Goal: Task Accomplishment & Management: Manage account settings

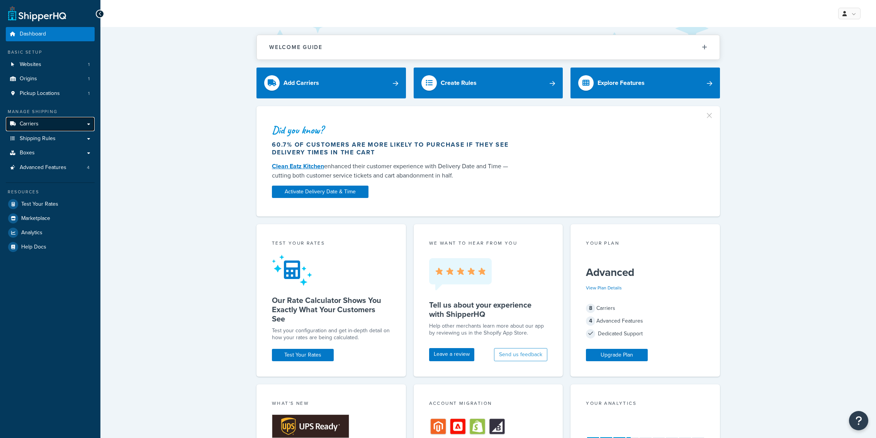
click at [52, 124] on link "Carriers" at bounding box center [50, 124] width 89 height 14
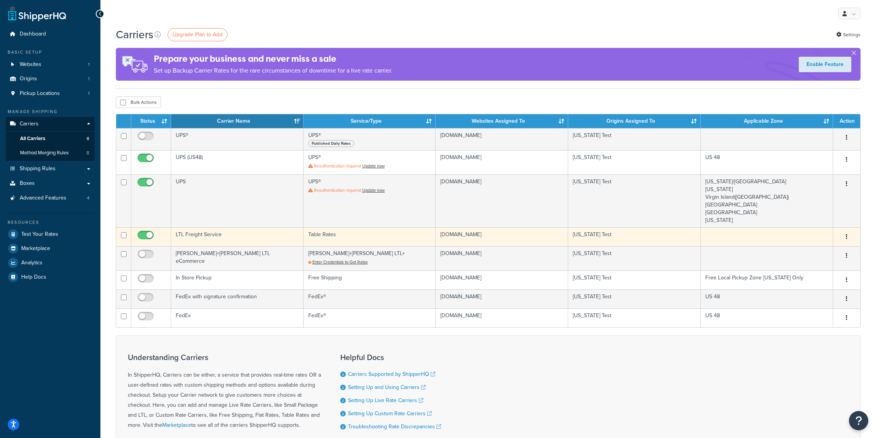
click at [228, 236] on td "LTL Freight Service" at bounding box center [237, 236] width 132 height 19
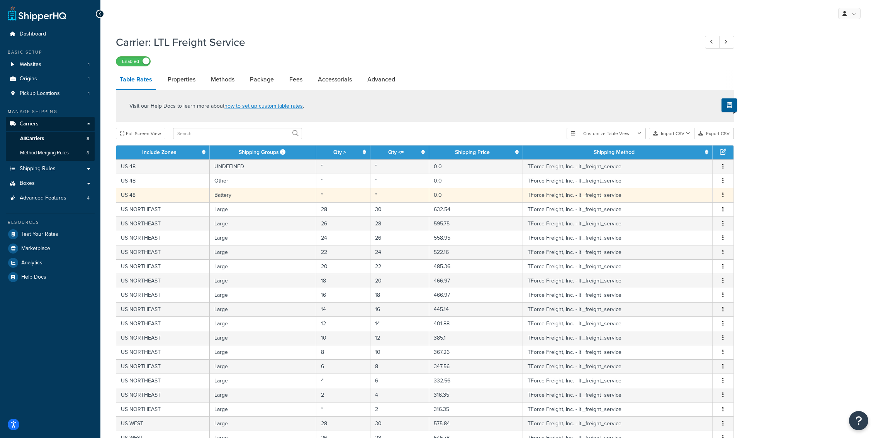
scroll to position [185, 0]
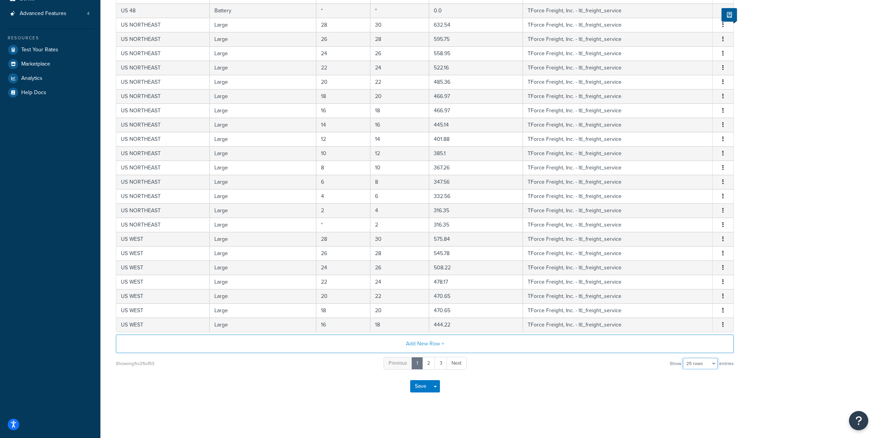
select select "100"
click option "100 rows" at bounding box center [0, 0] width 0 height 0
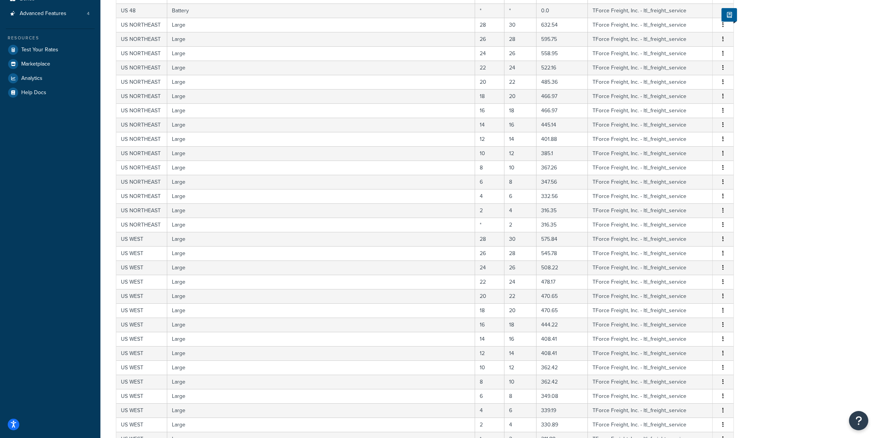
scroll to position [621, 0]
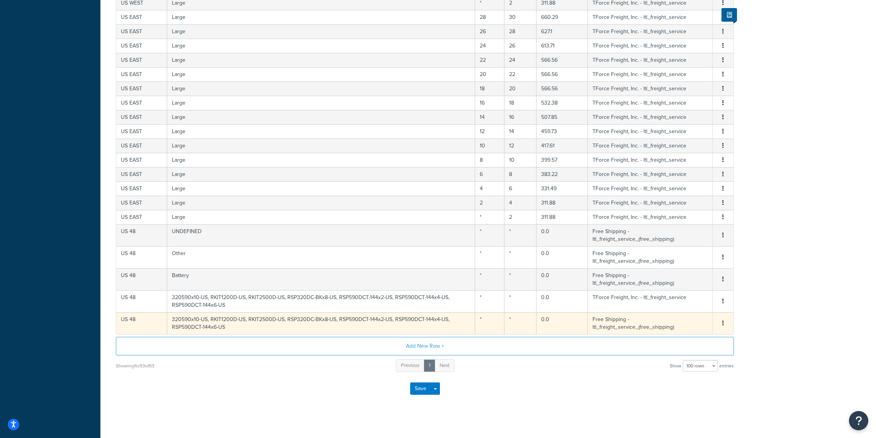
click at [430, 312] on td "320590x10-US, RKIT1200D-US, RKIT2500D-US, RSP320DC-BKx8-US, RSP590DCT-144x2-US,…" at bounding box center [321, 323] width 308 height 22
select select "181030"
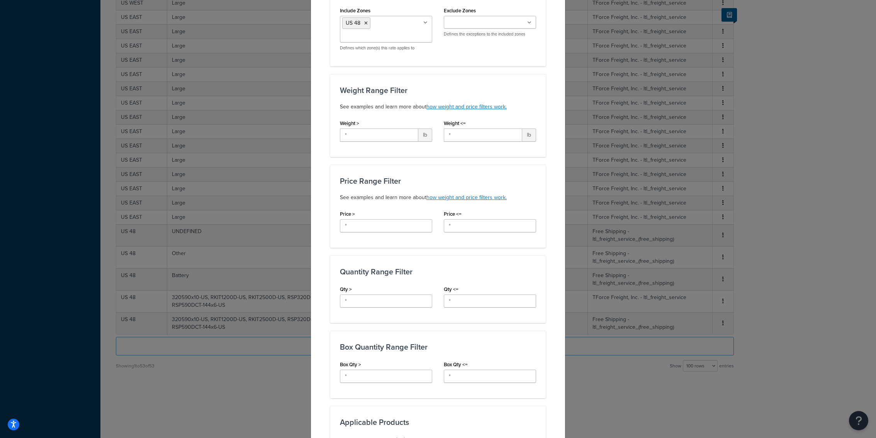
scroll to position [0, 0]
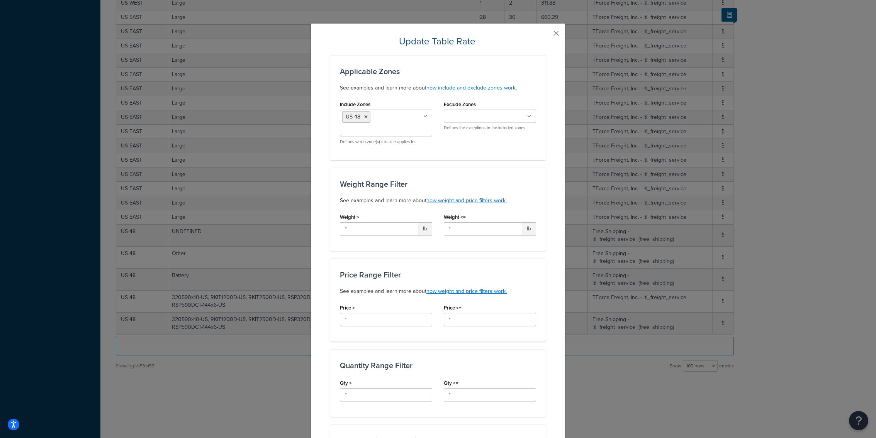
click at [546, 35] on button "button" at bounding box center [545, 36] width 2 height 2
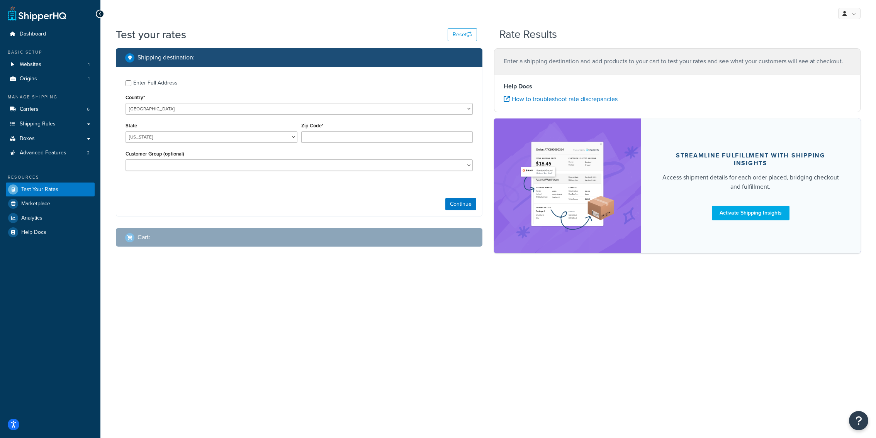
click at [326, 131] on div "Zip Code*" at bounding box center [387, 131] width 172 height 22
click at [324, 139] on input "Zip Code*" at bounding box center [387, 137] width 172 height 12
click at [69, 110] on link "Carriers 6" at bounding box center [50, 109] width 89 height 14
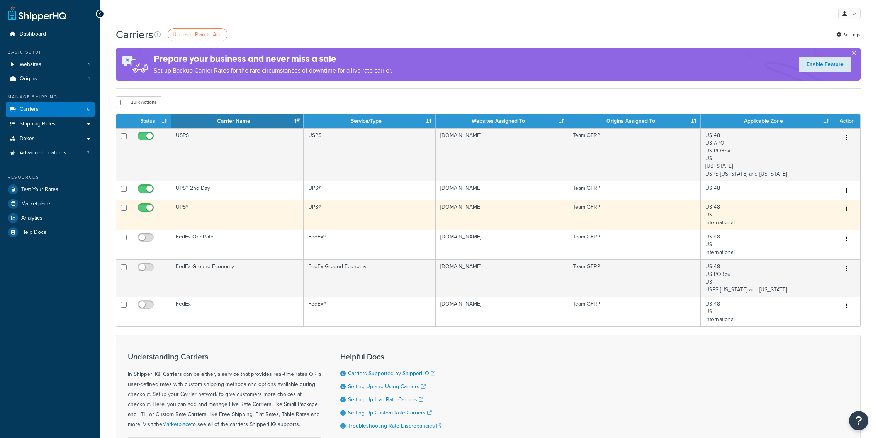
click at [267, 215] on td "UPS®" at bounding box center [237, 215] width 132 height 30
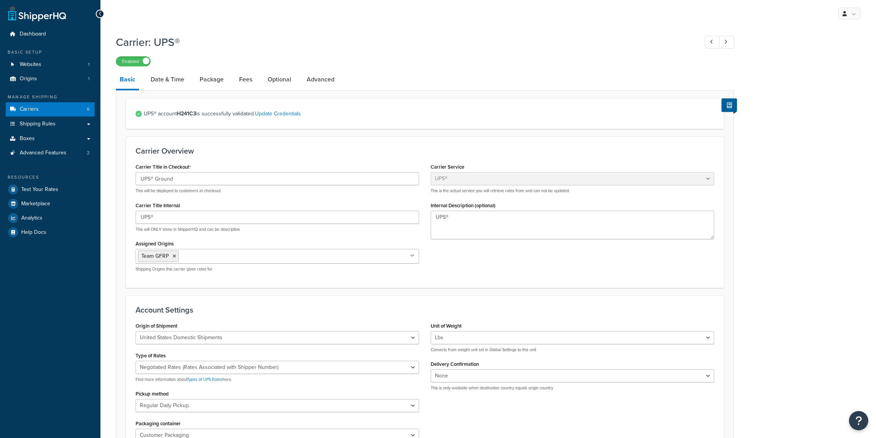
select select "ups"
click at [175, 84] on link "Date & Time" at bounding box center [167, 79] width 41 height 19
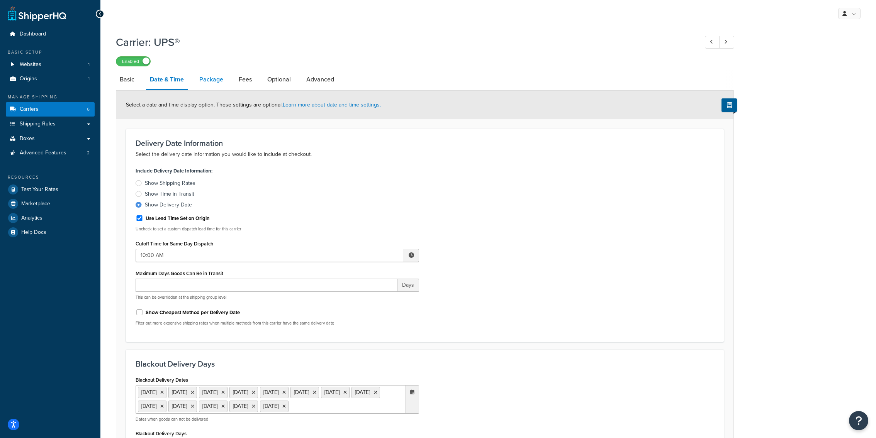
click at [211, 78] on link "Package" at bounding box center [211, 79] width 32 height 19
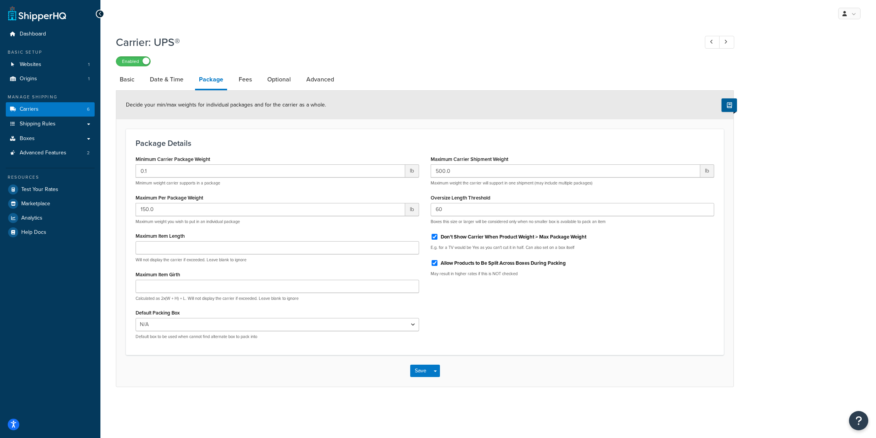
click at [228, 75] on li "Package" at bounding box center [215, 80] width 40 height 20
click at [237, 76] on link "Fees" at bounding box center [245, 79] width 21 height 19
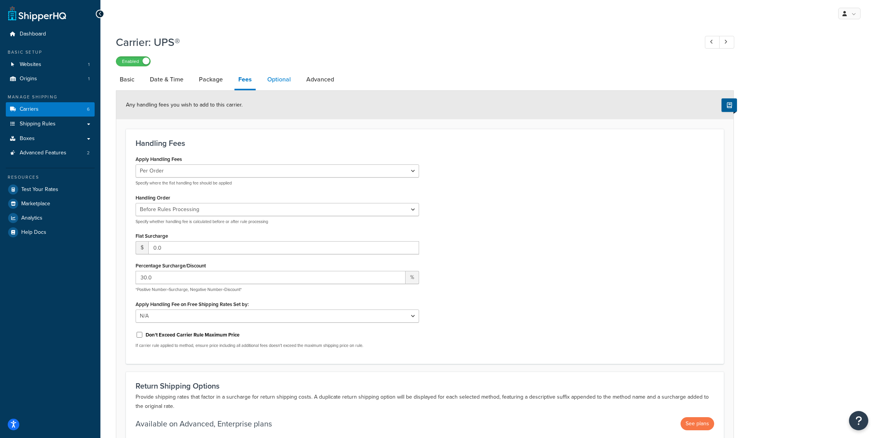
click at [278, 87] on link "Optional" at bounding box center [278, 79] width 31 height 19
select select "business"
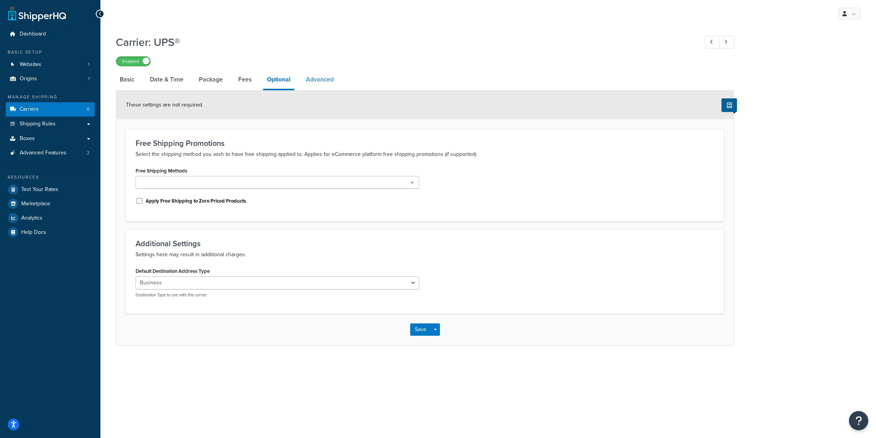
click at [316, 84] on link "Advanced" at bounding box center [320, 79] width 36 height 19
select select "false"
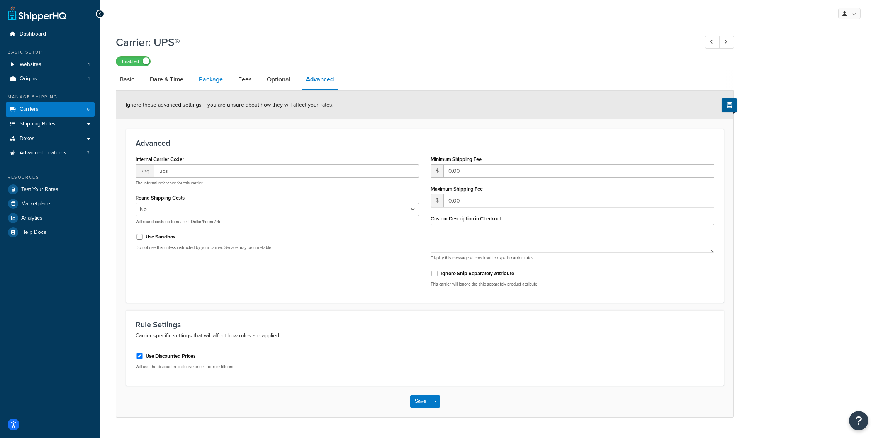
click at [217, 81] on link "Package" at bounding box center [211, 79] width 32 height 19
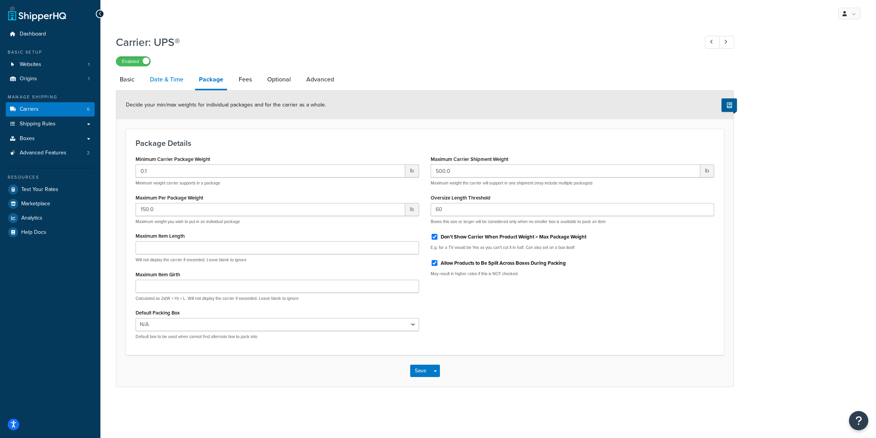
click at [174, 78] on link "Date & Time" at bounding box center [166, 79] width 41 height 19
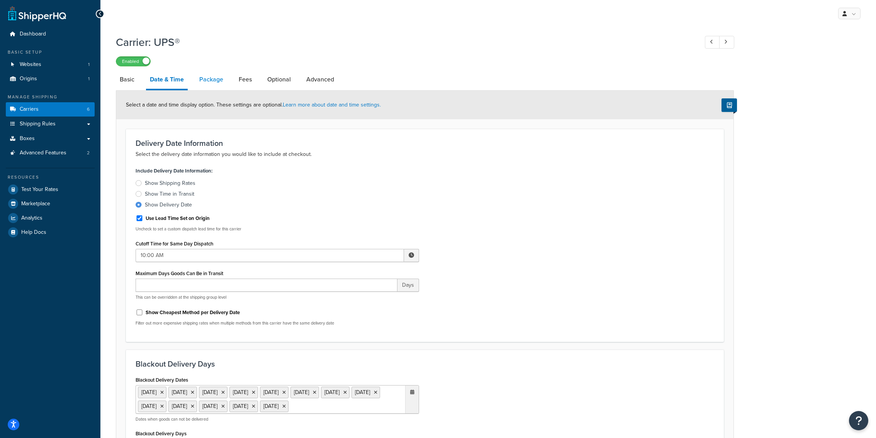
click at [207, 87] on link "Package" at bounding box center [211, 79] width 32 height 19
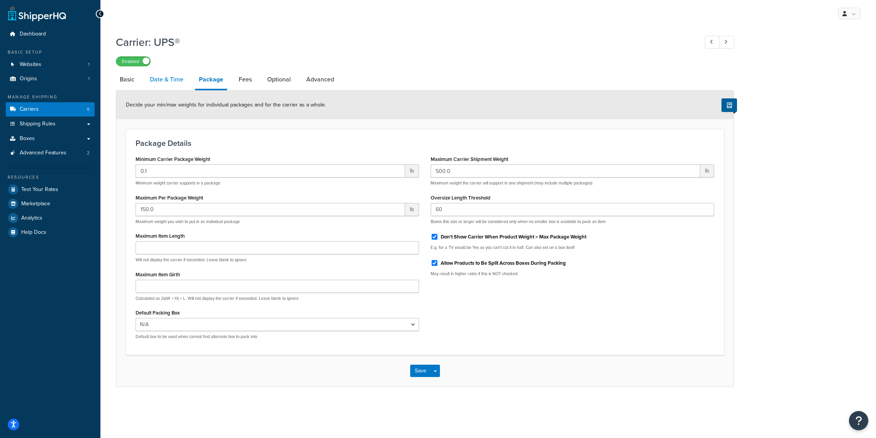
click at [171, 87] on link "Date & Time" at bounding box center [166, 79] width 41 height 19
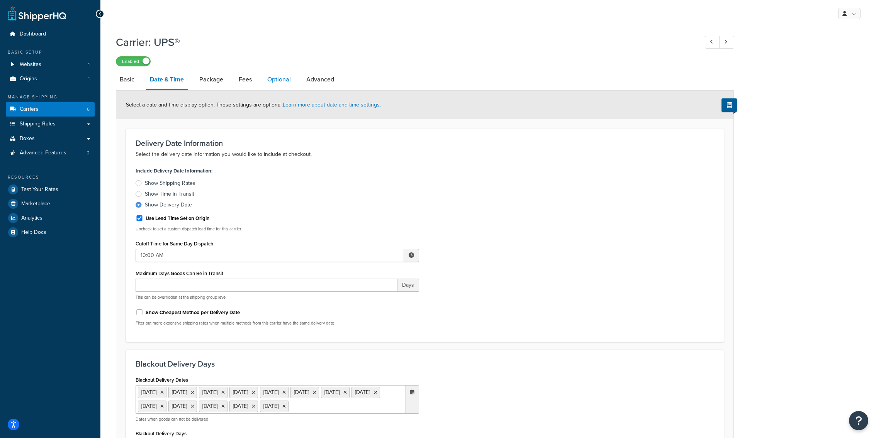
click at [275, 83] on link "Optional" at bounding box center [278, 79] width 31 height 19
select select "business"
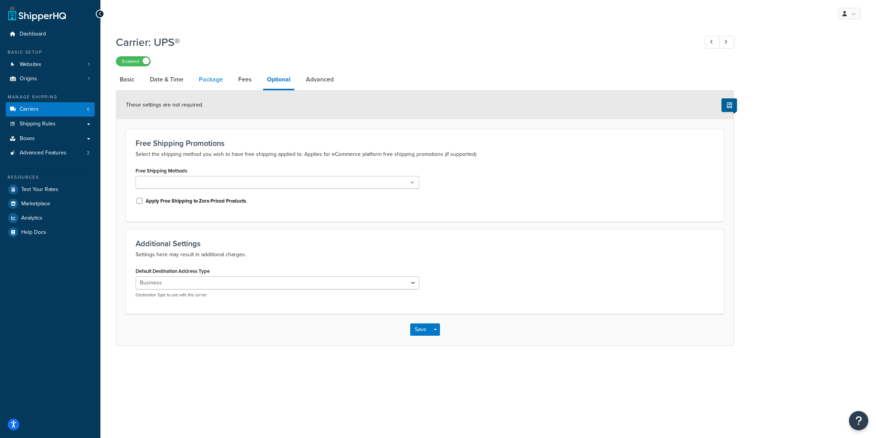
click at [216, 84] on link "Package" at bounding box center [211, 79] width 32 height 19
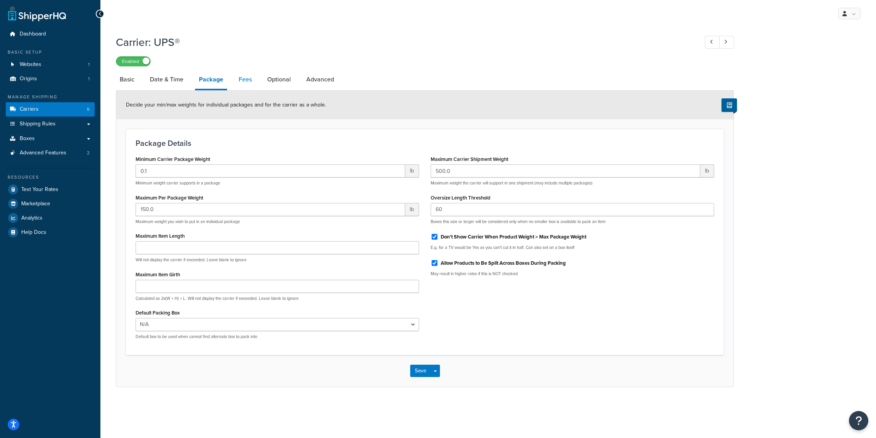
click at [248, 81] on link "Fees" at bounding box center [245, 79] width 21 height 19
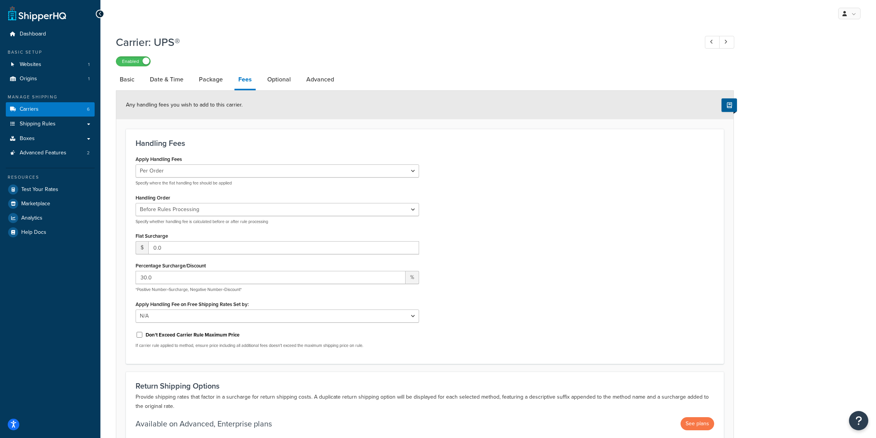
click at [140, 86] on li "Basic" at bounding box center [131, 79] width 30 height 19
click at [135, 86] on link "Basic" at bounding box center [127, 79] width 22 height 19
select select "ups"
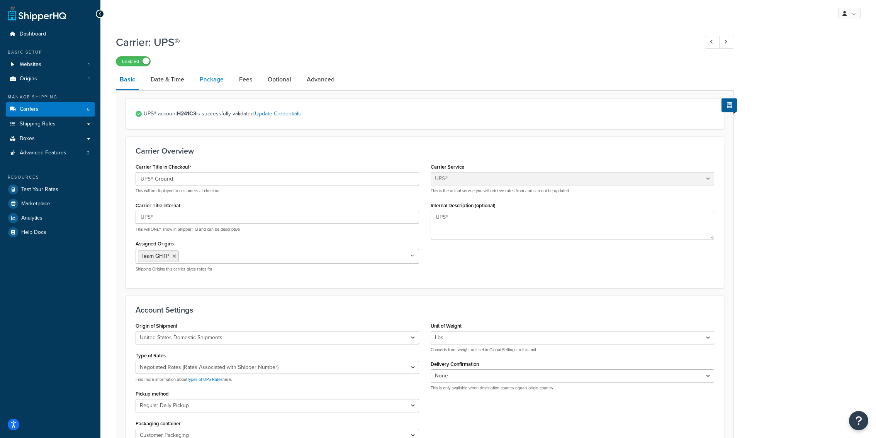
click at [204, 86] on link "Package" at bounding box center [212, 79] width 32 height 19
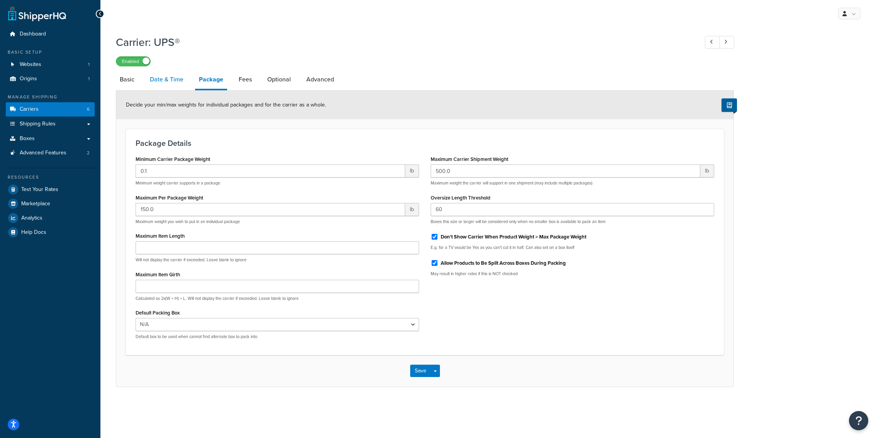
click at [177, 86] on link "Date & Time" at bounding box center [166, 79] width 41 height 19
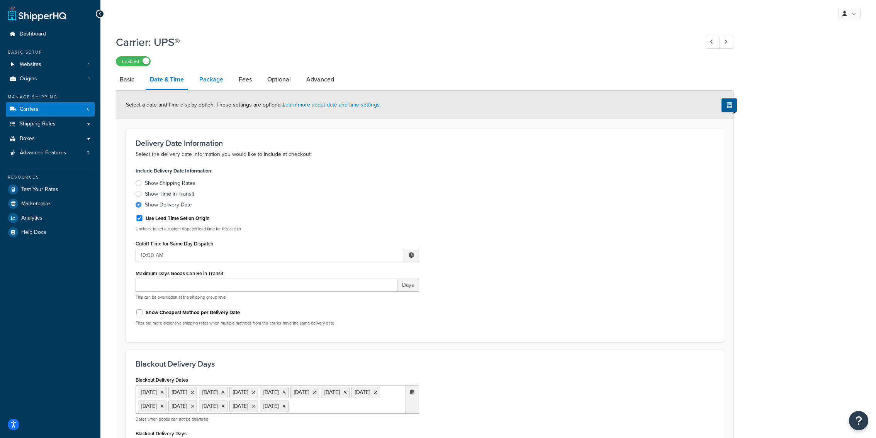
click at [207, 88] on link "Package" at bounding box center [211, 79] width 32 height 19
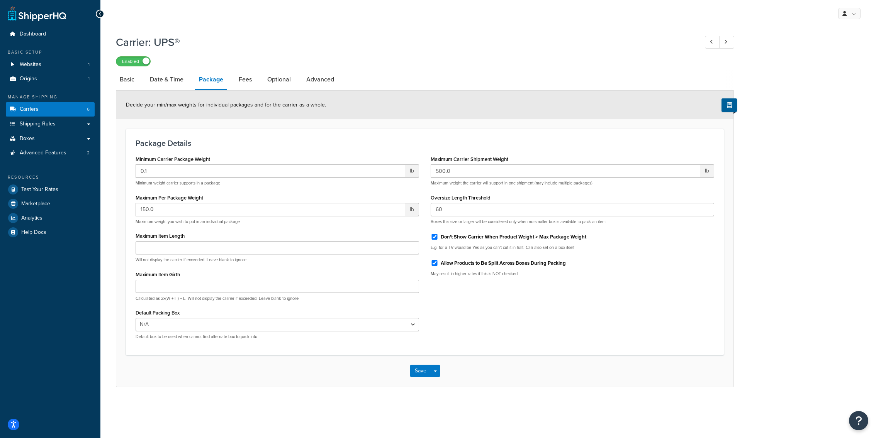
click at [263, 84] on li "Fees" at bounding box center [249, 79] width 29 height 19
click at [279, 84] on link "Optional" at bounding box center [278, 79] width 31 height 19
select select "business"
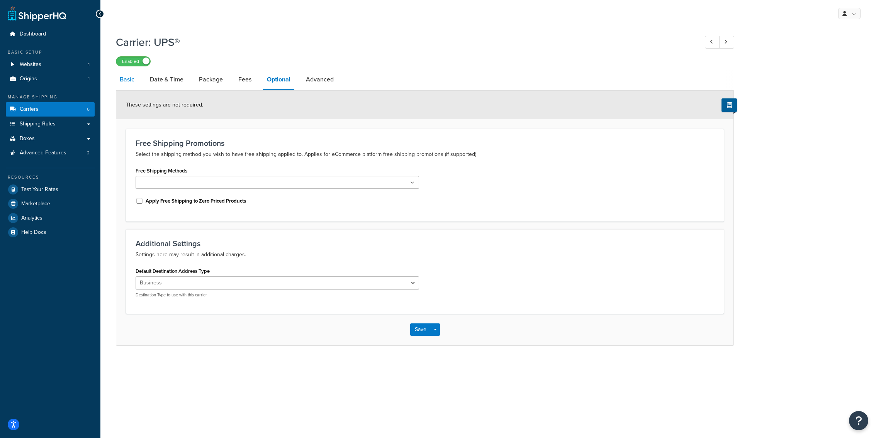
click at [130, 87] on link "Basic" at bounding box center [127, 79] width 22 height 19
select select "ups"
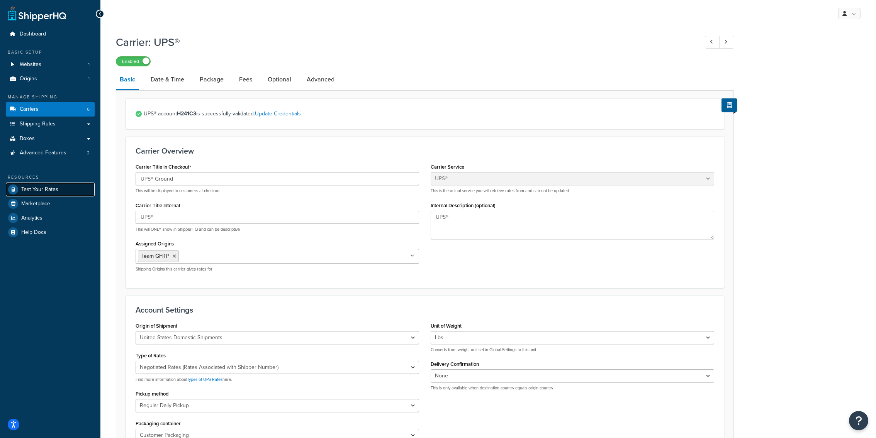
click at [61, 194] on link "Test Your Rates" at bounding box center [50, 190] width 89 height 14
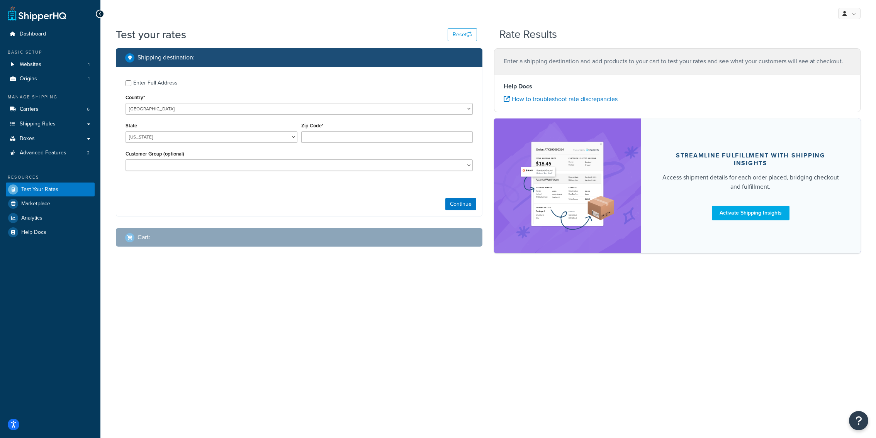
click at [153, 83] on div "Enter Full Address" at bounding box center [155, 83] width 44 height 11
click at [131, 83] on input "Enter Full Address" at bounding box center [129, 83] width 6 height 6
checkbox input "true"
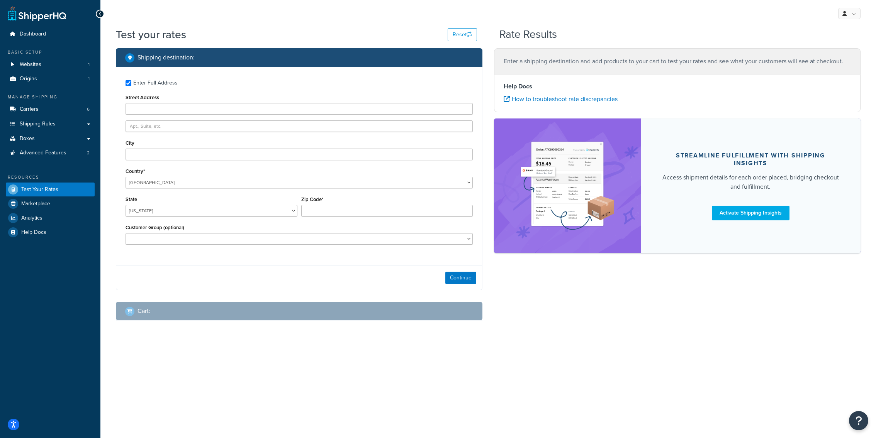
click at [185, 115] on div "Enter Full Address Street Address City Country* United States United Kingdom Af…" at bounding box center [299, 163] width 366 height 193
click at [185, 111] on input "Street Address" at bounding box center [299, 109] width 347 height 12
paste input "839 Callahan dr."
type input "839 Callahan dr."
click at [322, 208] on input "Zip Code*" at bounding box center [387, 211] width 172 height 12
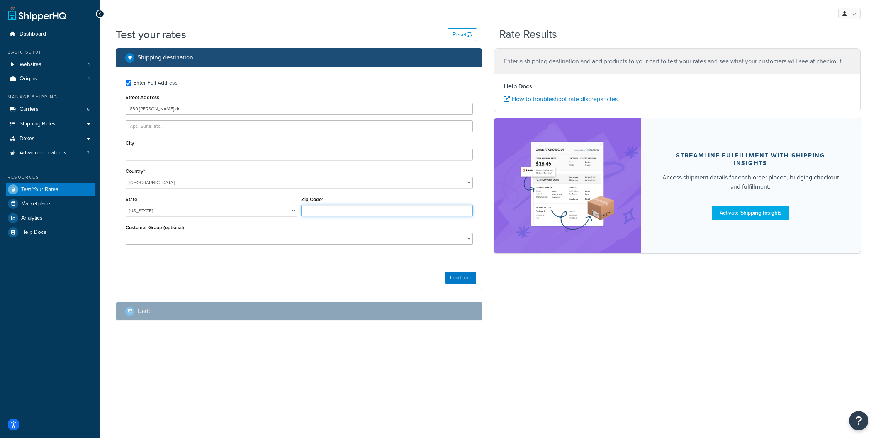
paste input "97471"
type input "97471"
click at [182, 202] on div "State Alabama Alaska American Samoa Arizona Arkansas Armed Forces Americas Arme…" at bounding box center [212, 205] width 172 height 22
click at [126, 205] on select "Alabama Alaska American Samoa Arizona Arkansas Armed Forces Americas Armed Forc…" at bounding box center [212, 211] width 172 height 12
select select "OR"
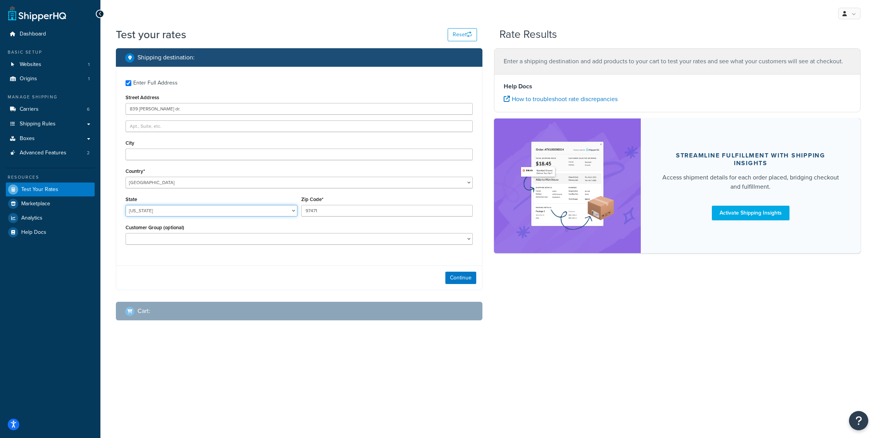
click option "Oregon" at bounding box center [0, 0] width 0 height 0
click at [185, 159] on input "City" at bounding box center [299, 155] width 347 height 12
paste input "Roseburg"
type input "Roseburg"
click at [453, 279] on button "Continue" at bounding box center [460, 278] width 31 height 12
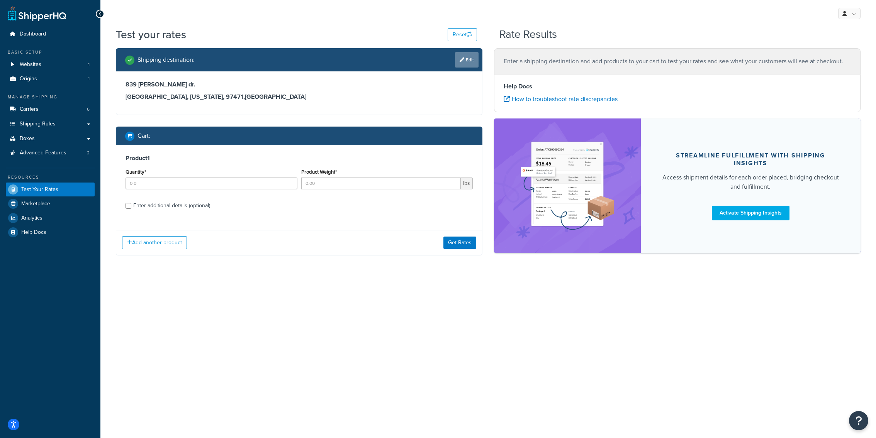
click at [469, 64] on link "Edit" at bounding box center [467, 59] width 24 height 15
select select "OR"
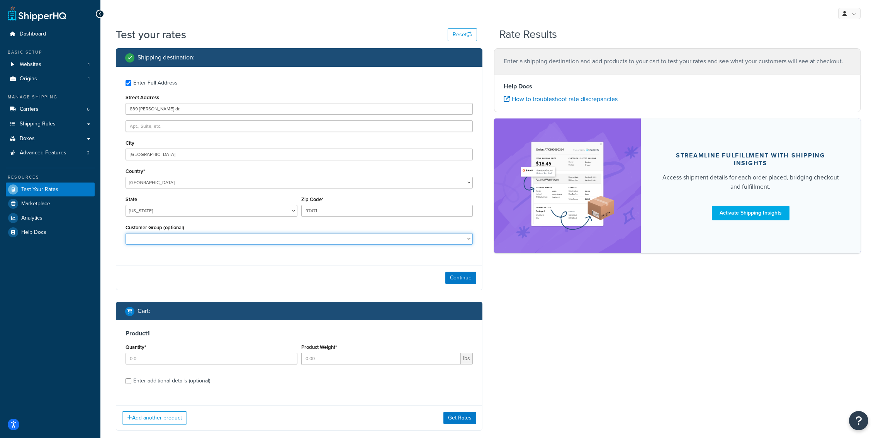
select select "GFRP Dealer 40%"
click option "GFRP Dealer 40%" at bounding box center [0, 0] width 0 height 0
click at [464, 278] on button "Continue" at bounding box center [460, 278] width 31 height 12
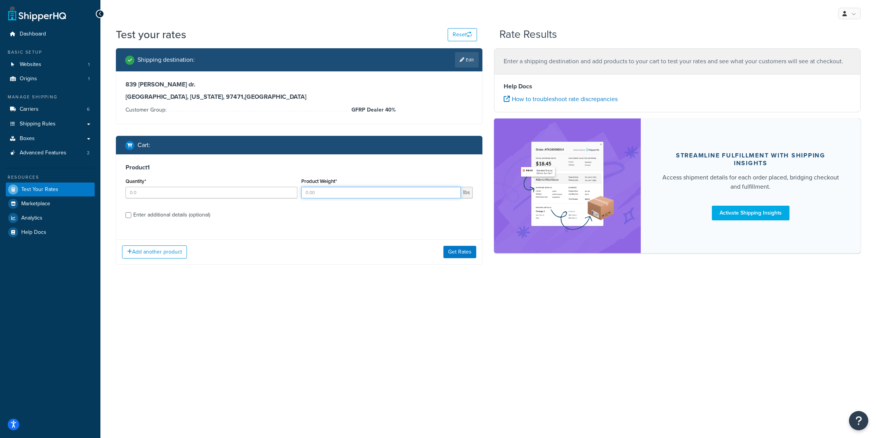
click at [342, 198] on input "Product Weight*" at bounding box center [381, 193] width 160 height 12
paste input "3.3750"
type input "3.3750"
click at [234, 193] on input "Quantity*" at bounding box center [212, 193] width 172 height 12
type input "1"
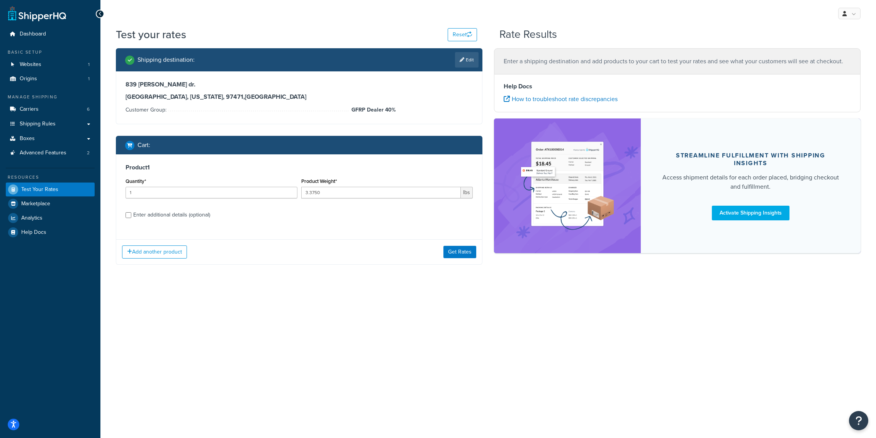
click at [193, 214] on div "Enter additional details (optional)" at bounding box center [171, 215] width 77 height 11
click at [131, 214] on input "Enter additional details (optional)" at bounding box center [129, 215] width 6 height 6
checkbox input "true"
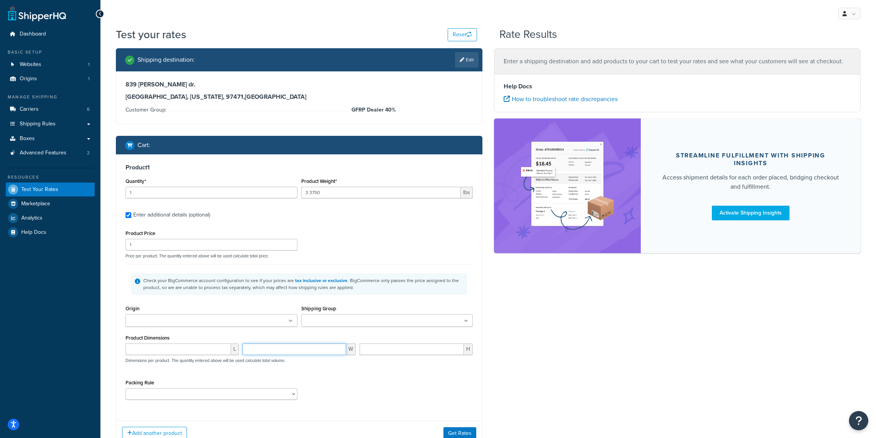
click at [270, 353] on input "number" at bounding box center [295, 350] width 104 height 12
type input "17"
click at [201, 345] on input "number" at bounding box center [178, 350] width 105 height 12
type input "3.75"
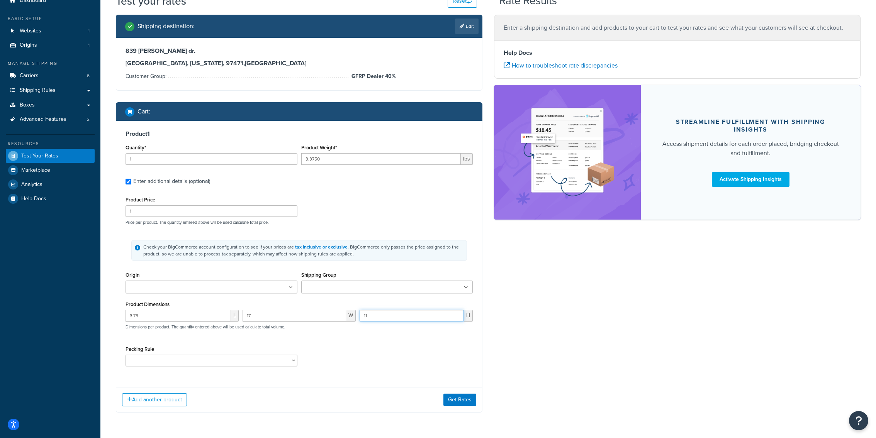
scroll to position [59, 0]
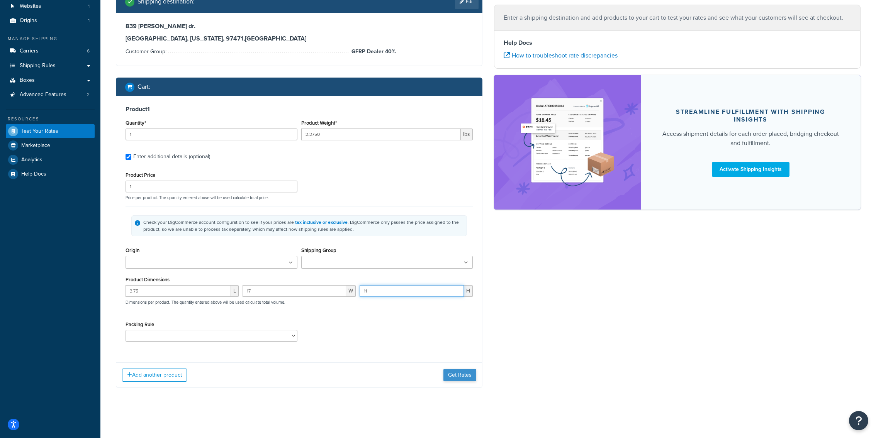
type input "11"
click at [450, 374] on button "Get Rates" at bounding box center [459, 375] width 33 height 12
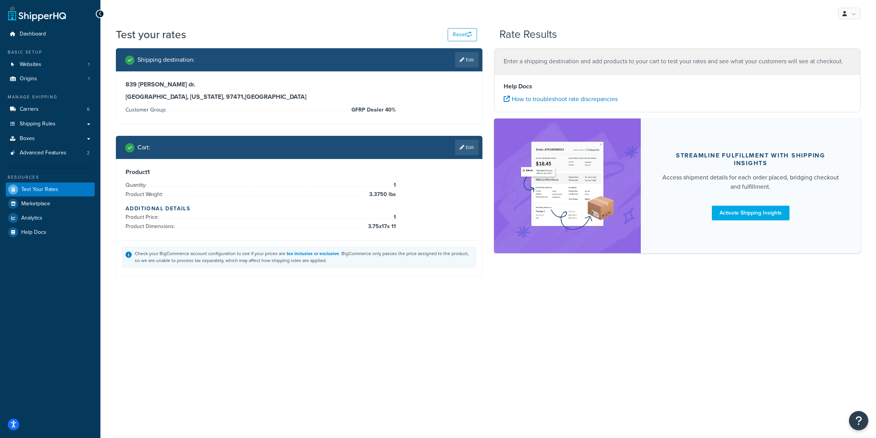
scroll to position [0, 0]
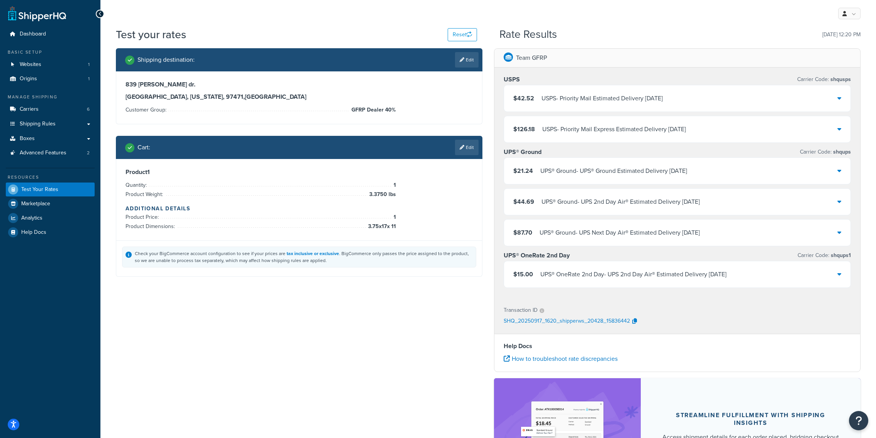
click at [560, 278] on div "UPS® OneRate 2nd Day - UPS 2nd Day Air® Estimated Delivery Mon, Sep 22" at bounding box center [633, 274] width 186 height 11
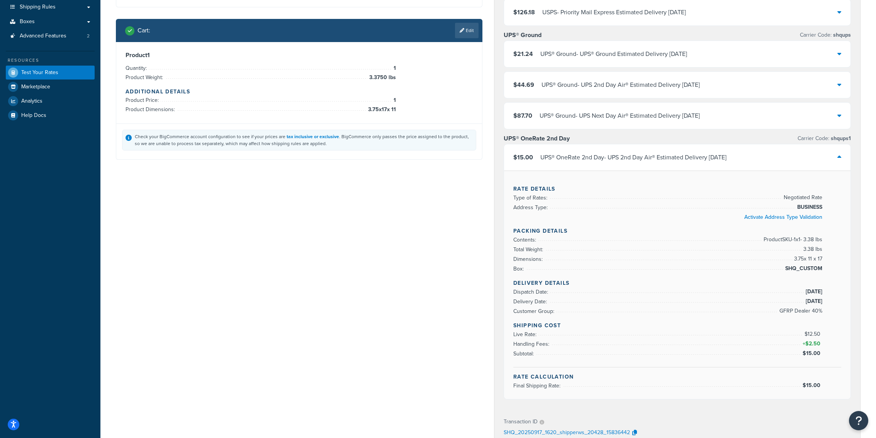
scroll to position [136, 0]
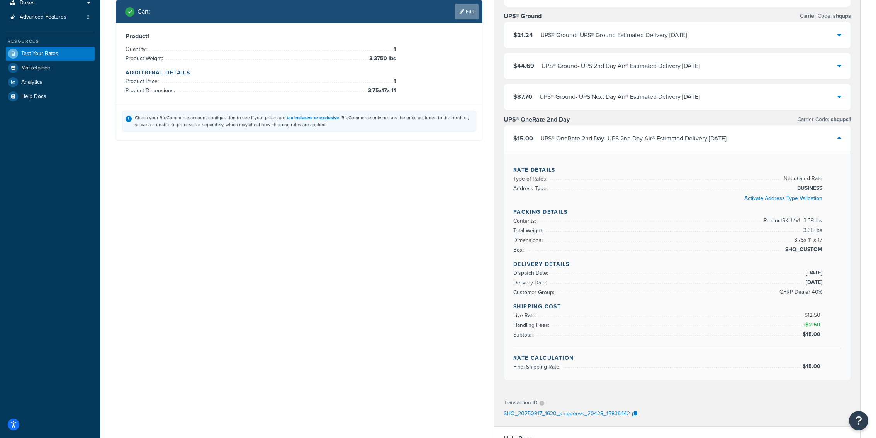
click at [464, 16] on link "Edit" at bounding box center [467, 11] width 24 height 15
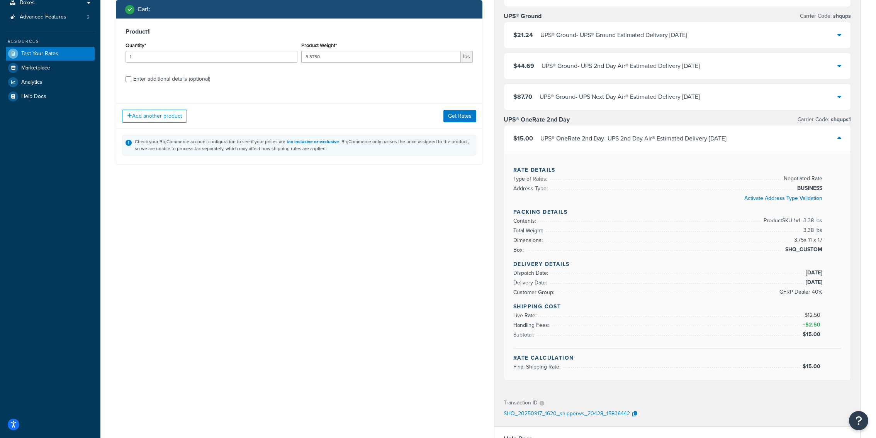
click at [220, 80] on label "Enter additional details (optional)" at bounding box center [302, 78] width 339 height 12
click at [131, 80] on input "Enter additional details (optional)" at bounding box center [129, 79] width 6 height 6
checkbox input "true"
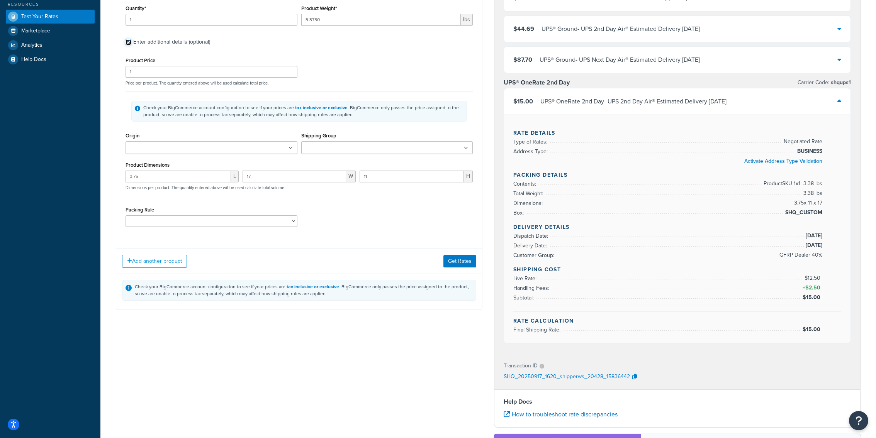
scroll to position [188, 0]
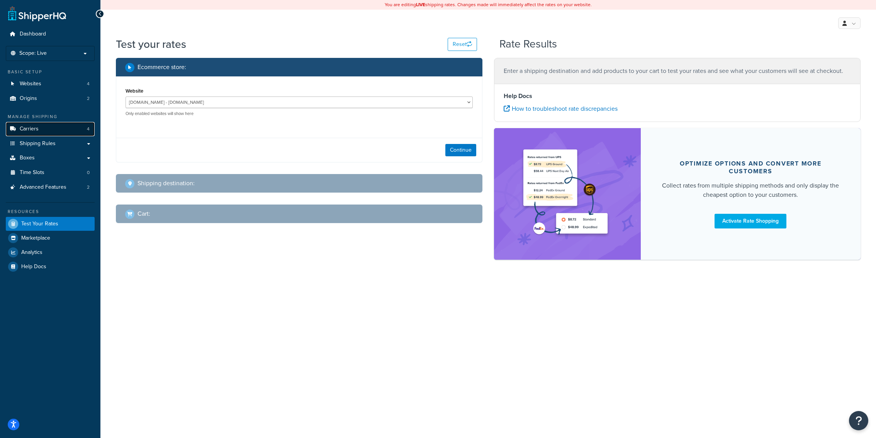
click at [38, 126] on span "Carriers" at bounding box center [29, 129] width 19 height 7
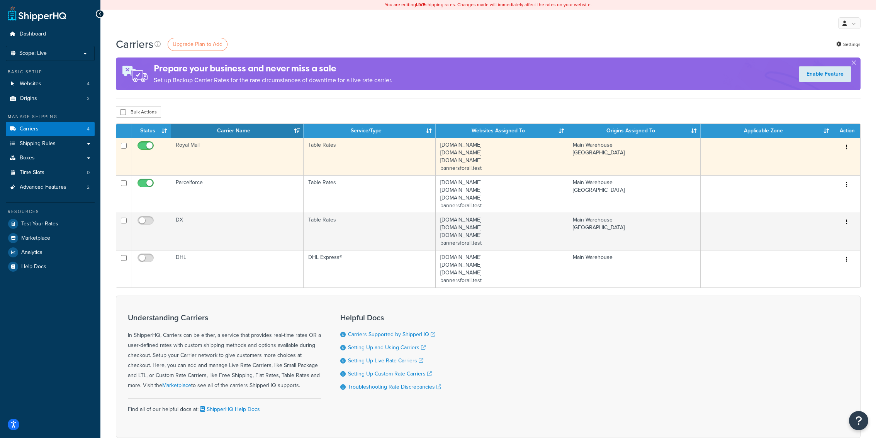
click at [246, 165] on td "Royal Mail" at bounding box center [237, 156] width 132 height 37
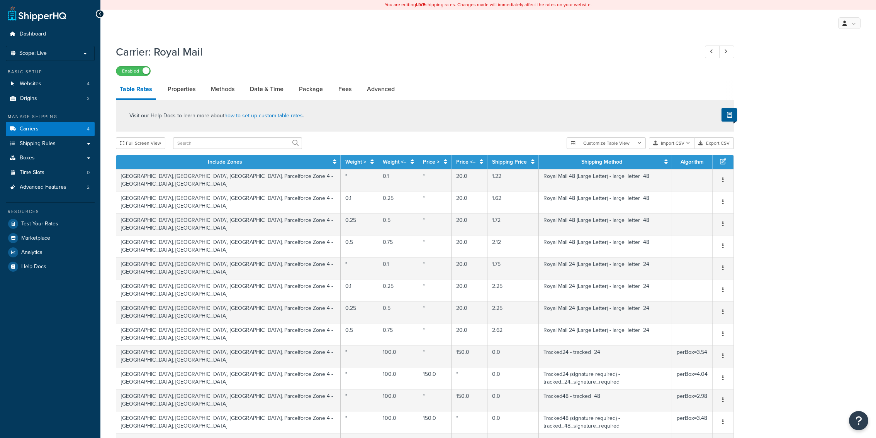
select select "25"
click at [49, 154] on link "Boxes" at bounding box center [50, 158] width 89 height 14
click at [49, 148] on link "Shipping Rules" at bounding box center [50, 144] width 89 height 14
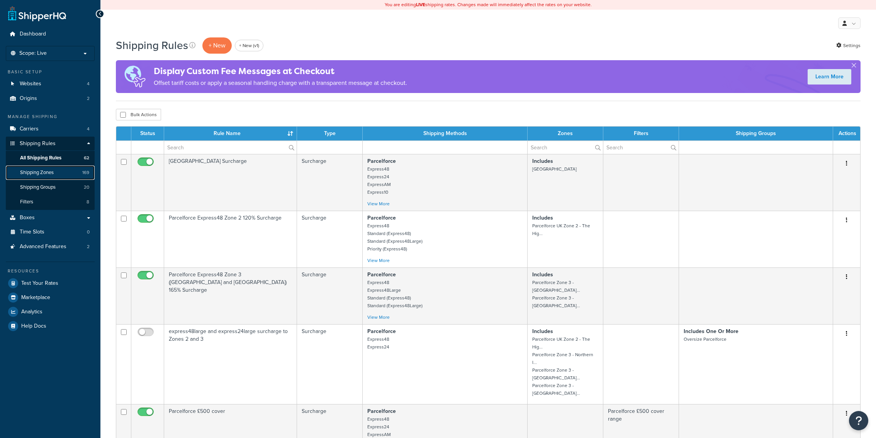
click at [73, 180] on link "Shipping Zones 169" at bounding box center [50, 173] width 89 height 14
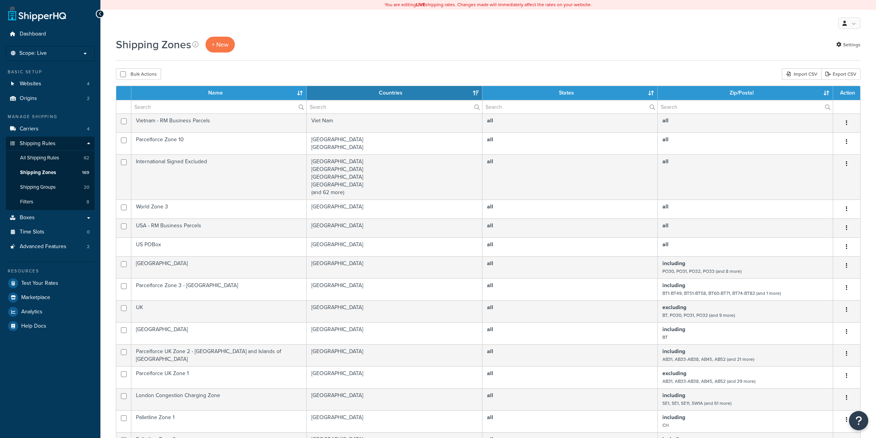
select select "15"
click at [64, 135] on link "Carriers 4" at bounding box center [50, 129] width 89 height 14
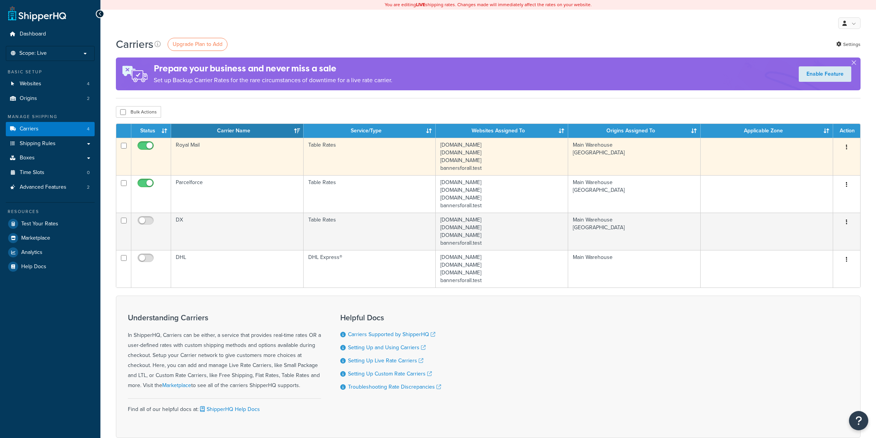
click at [226, 157] on td "Royal Mail" at bounding box center [237, 156] width 132 height 37
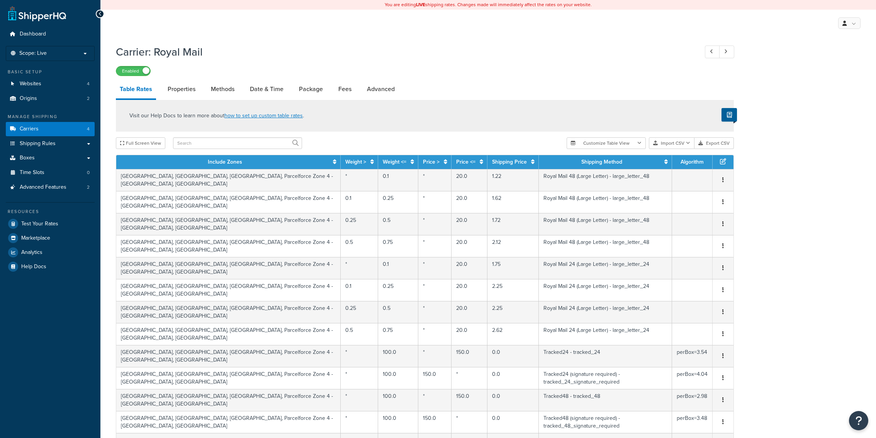
select select "25"
click at [249, 87] on link "Date & Time" at bounding box center [266, 89] width 41 height 19
select select "yMMMEd"
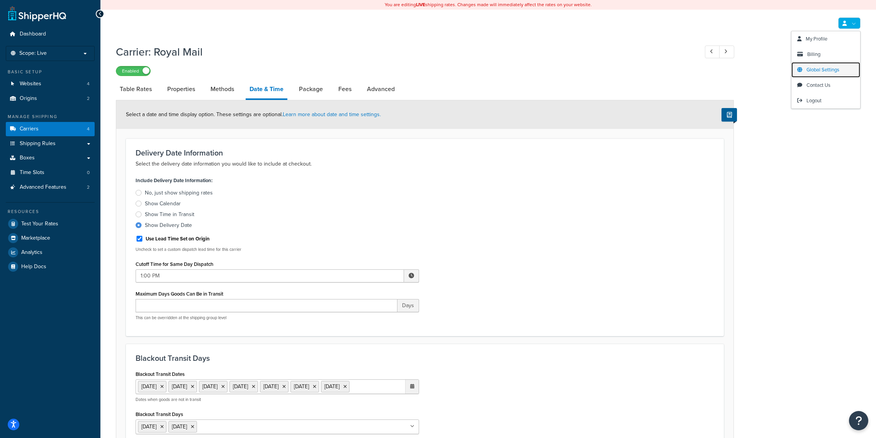
click at [820, 69] on span "Global Settings" at bounding box center [822, 69] width 33 height 7
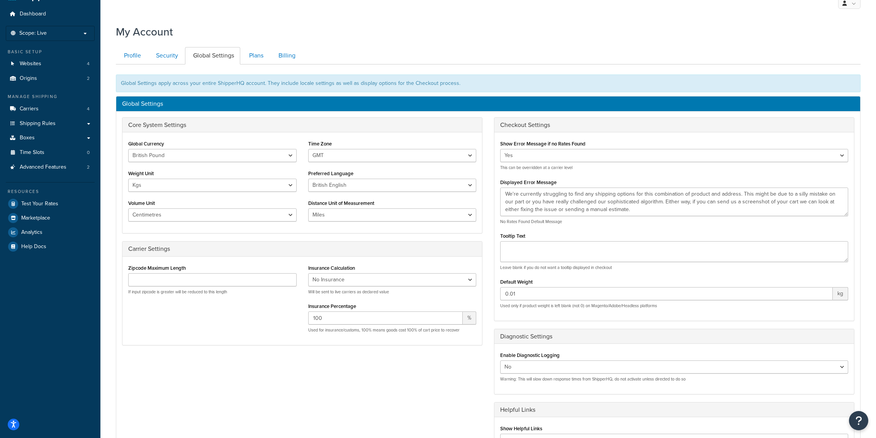
scroll to position [18, 0]
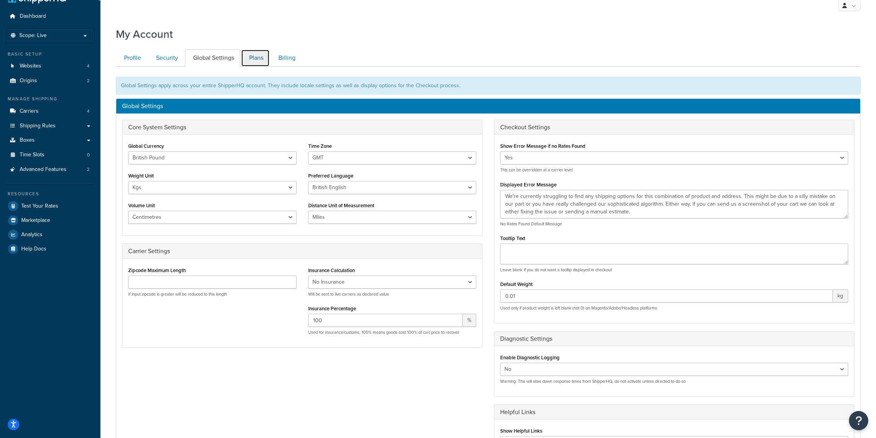
click at [260, 62] on link "Plans" at bounding box center [255, 57] width 29 height 17
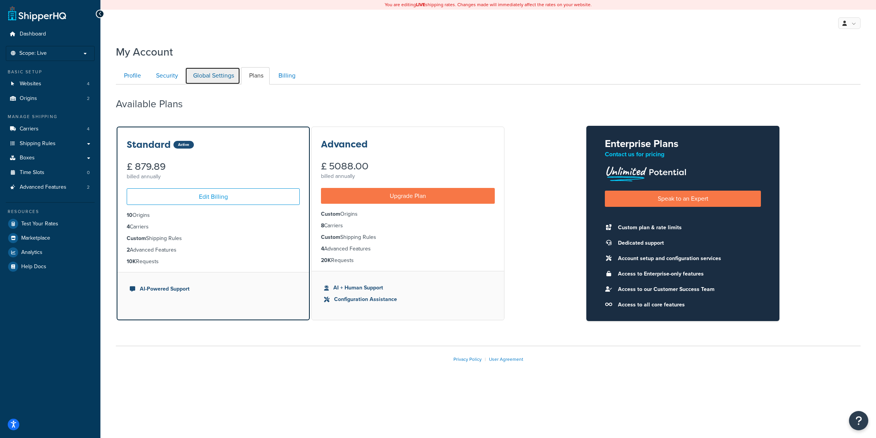
click at [202, 75] on link "Global Settings" at bounding box center [212, 75] width 55 height 17
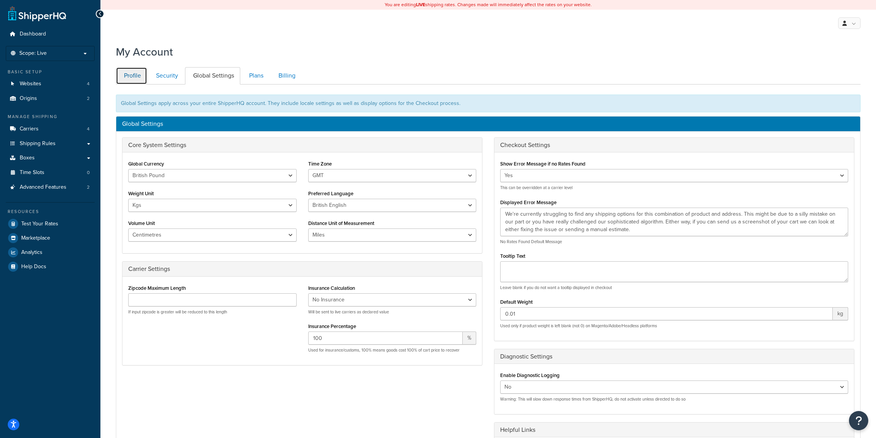
click at [129, 76] on link "Profile" at bounding box center [131, 75] width 31 height 17
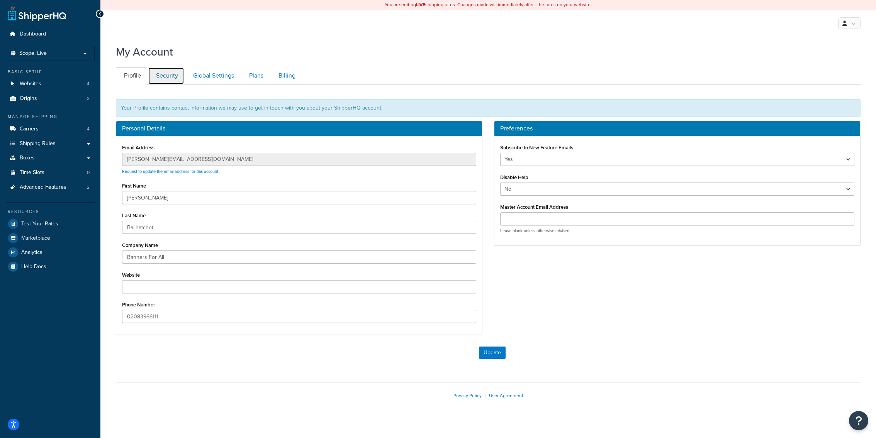
click at [160, 74] on link "Security" at bounding box center [166, 75] width 36 height 17
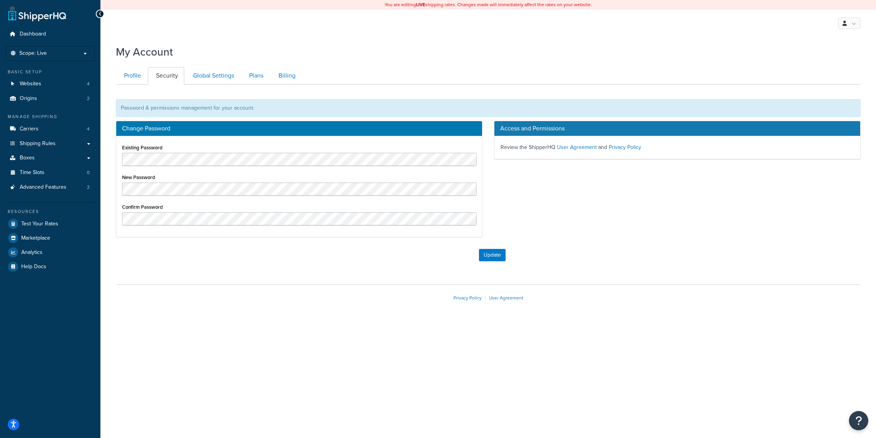
click at [284, 86] on div at bounding box center [488, 90] width 756 height 11
click at [214, 86] on div at bounding box center [488, 90] width 756 height 11
click at [214, 82] on link "Global Settings" at bounding box center [212, 75] width 55 height 17
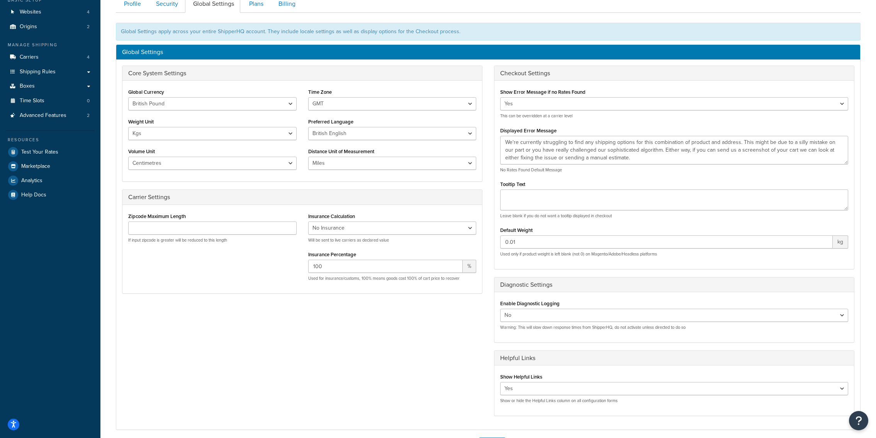
scroll to position [56, 0]
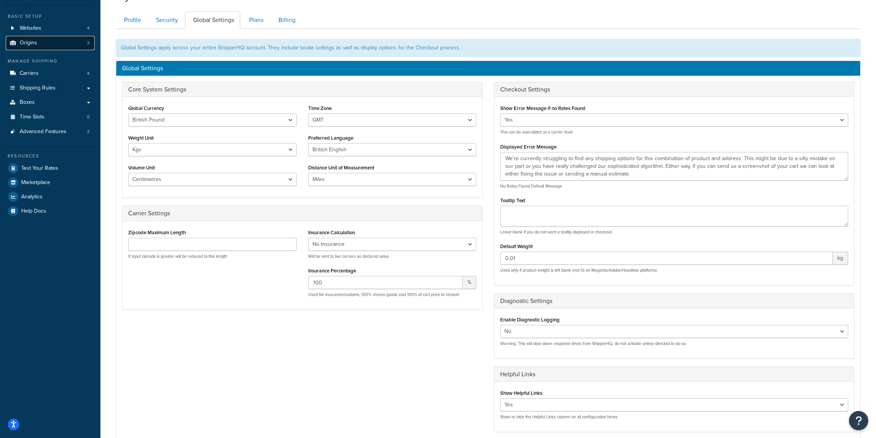
click at [70, 46] on link "Origins 2" at bounding box center [50, 43] width 89 height 14
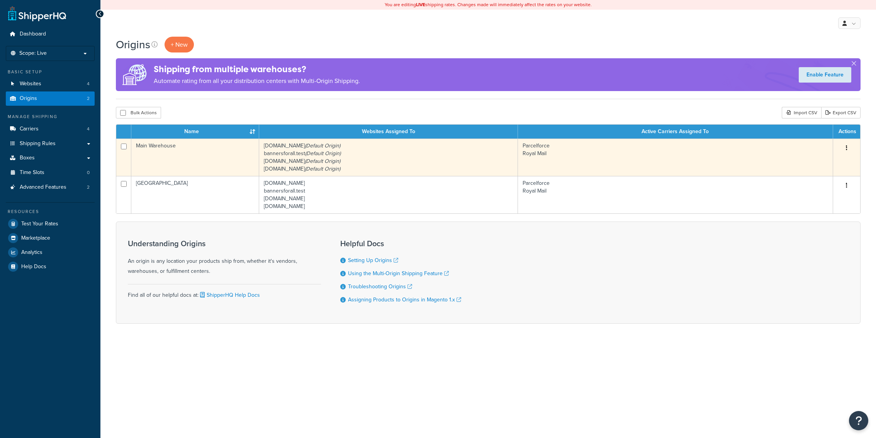
click at [220, 166] on td "Main Warehouse" at bounding box center [195, 157] width 128 height 37
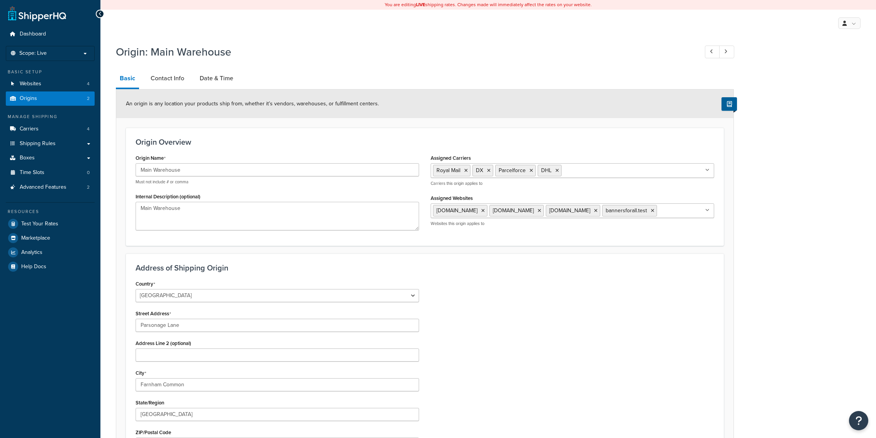
select select "1226"
click at [191, 78] on li "Contact Info" at bounding box center [171, 78] width 49 height 19
click at [213, 78] on link "Date & Time" at bounding box center [216, 78] width 41 height 19
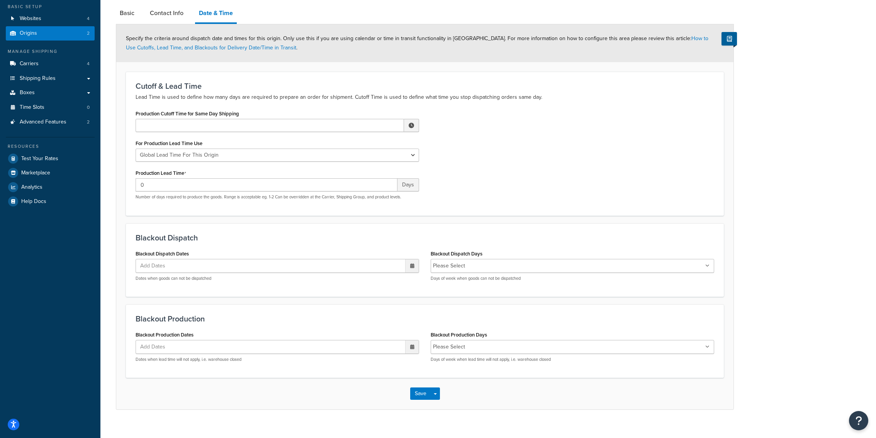
scroll to position [75, 0]
